Goal: Transaction & Acquisition: Purchase product/service

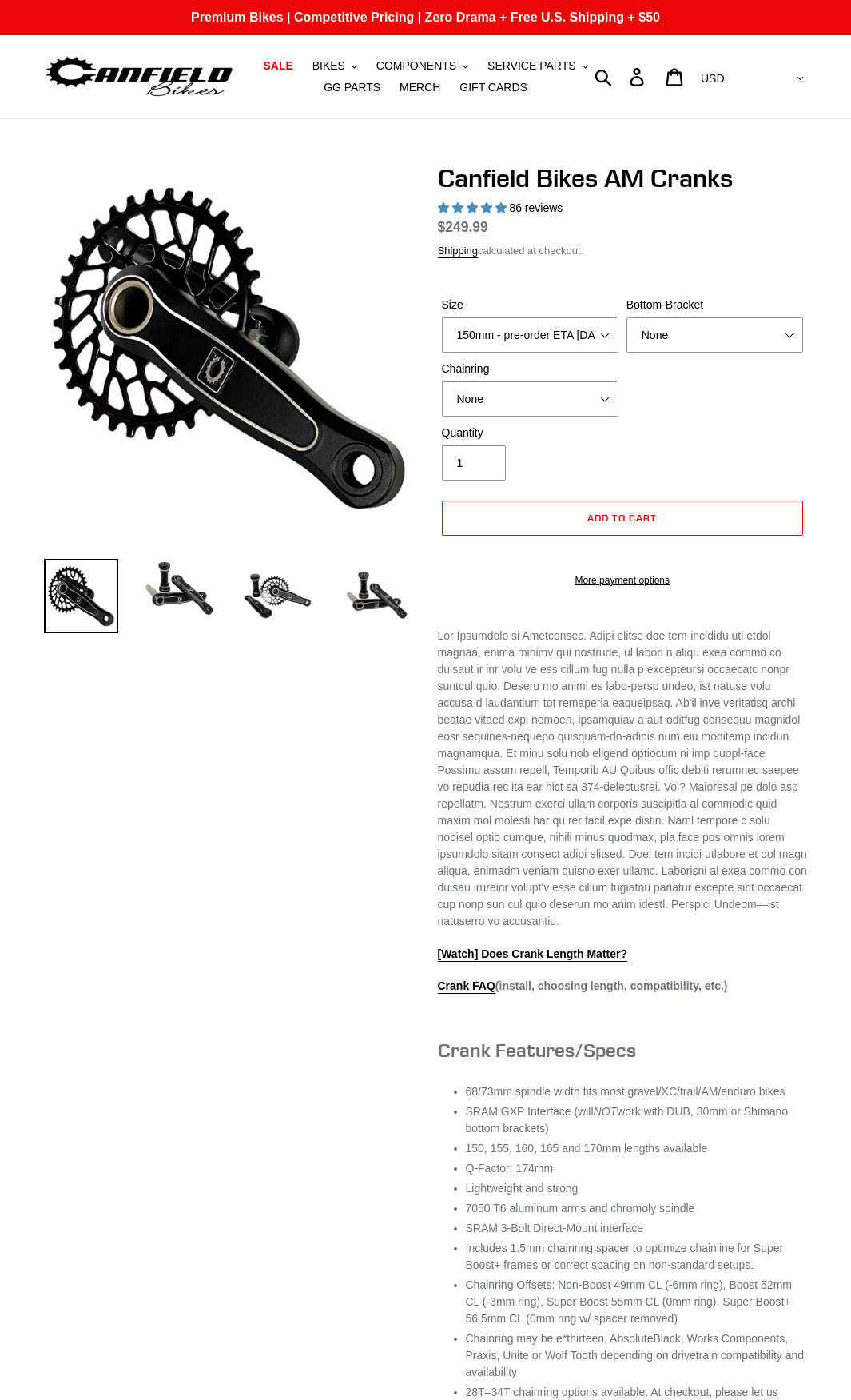
select select "highest-rating"
click at [610, 332] on select "150mm - pre-order ETA [DATE] 155mm - pre-order ETA [DATE] 160mm - pre-order ETA…" at bounding box center [530, 334] width 177 height 35
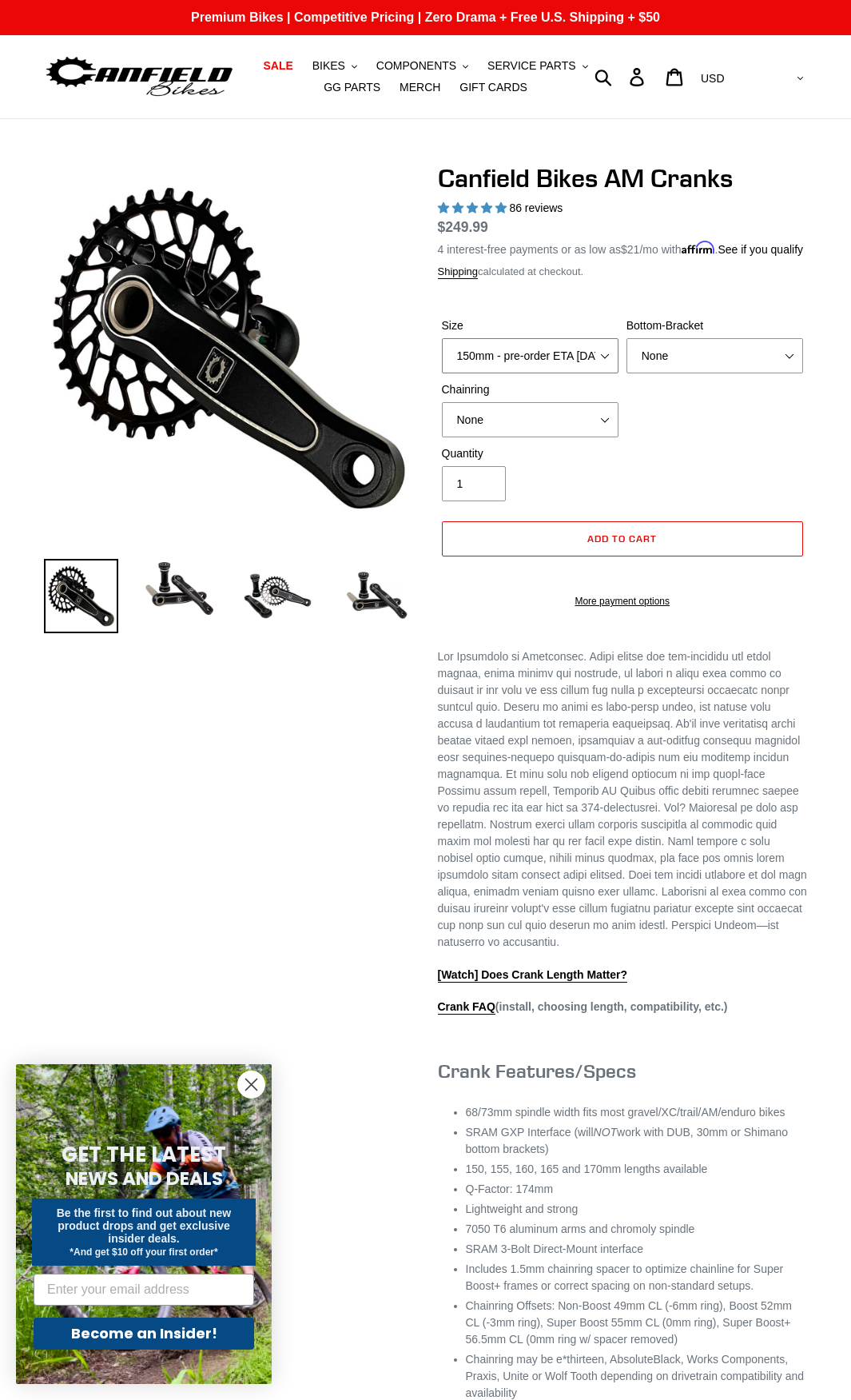
select select "160mm - pre-order ETA [DATE]"
click at [442, 353] on select "150mm - pre-order ETA [DATE] 155mm - pre-order ETA [DATE] 160mm - pre-order ETA…" at bounding box center [530, 355] width 177 height 35
click at [598, 437] on select "None 30t Round (Boost 148) 30t Oval (Boost 148) 32t Round (Boost 148) 32t Oval …" at bounding box center [530, 419] width 177 height 35
click at [684, 439] on div "Size 150mm - pre-order ETA [DATE] 155mm - pre-order ETA [DATE] 160mm - pre-orde…" at bounding box center [623, 381] width 370 height 128
click at [788, 373] on select "None BSA Threaded 68/73mm Press Fit PF92" at bounding box center [714, 355] width 177 height 35
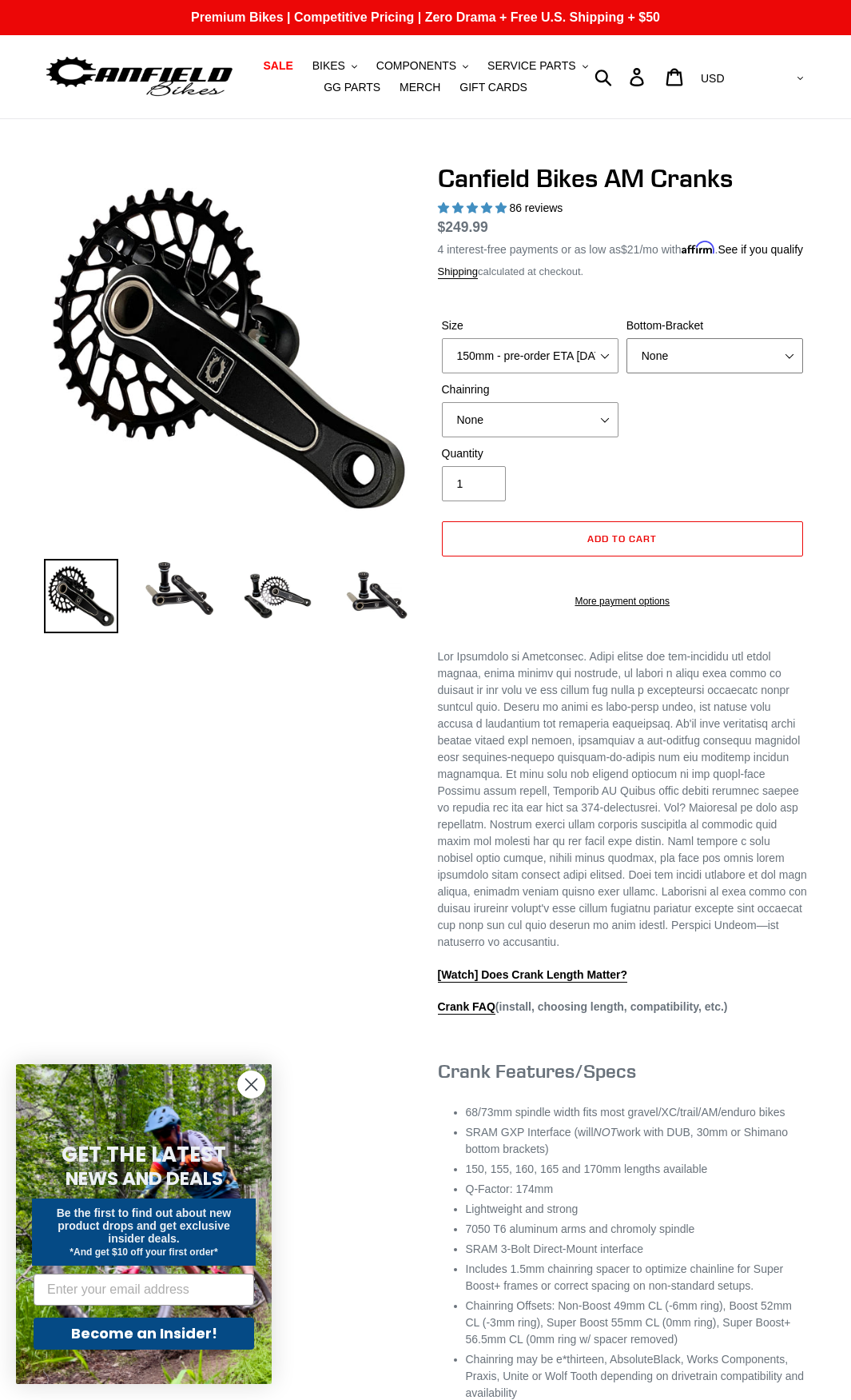
click at [788, 373] on select "None BSA Threaded 68/73mm Press Fit PF92" at bounding box center [714, 355] width 177 height 35
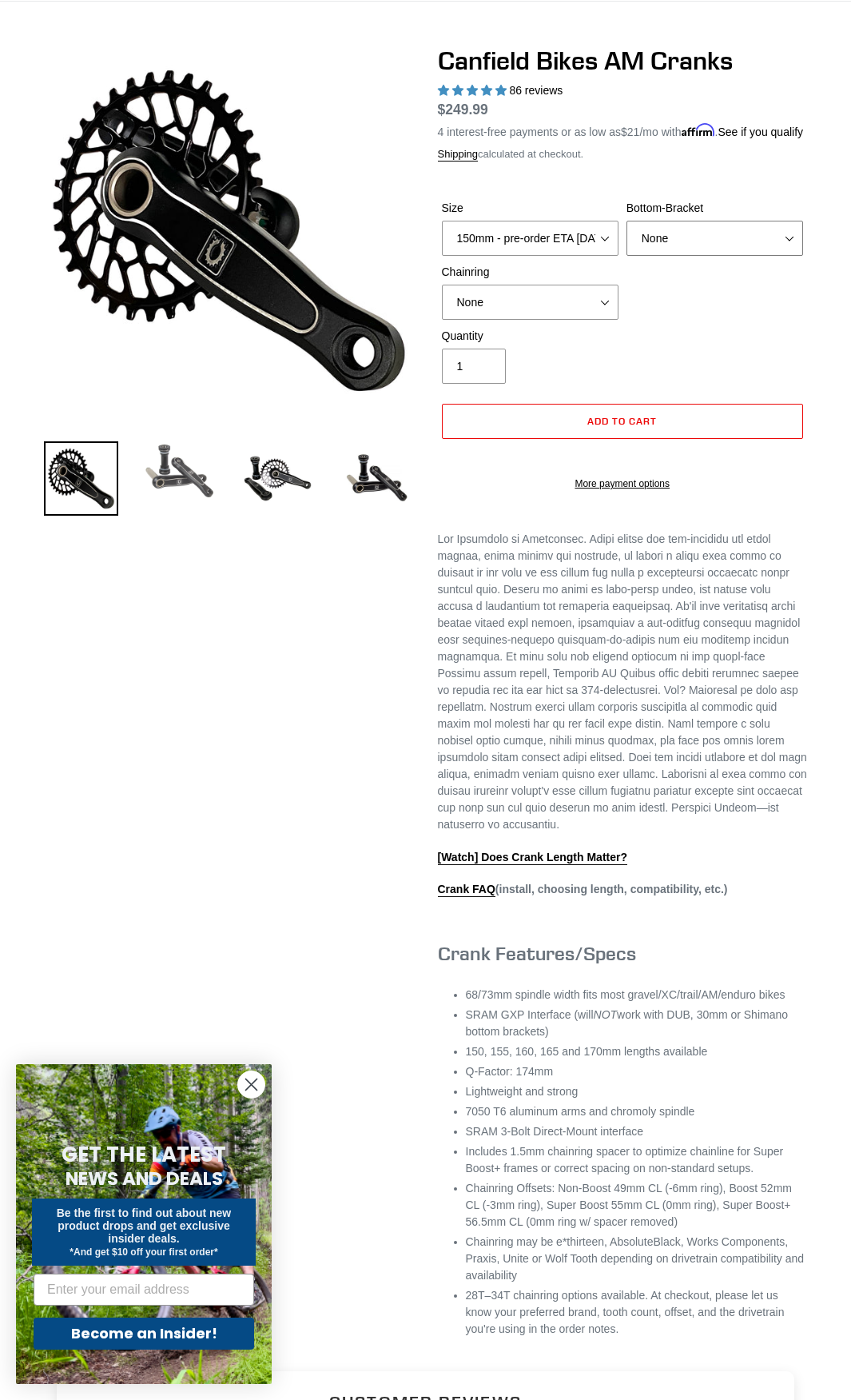
scroll to position [80, 0]
